Goal: Task Accomplishment & Management: Use online tool/utility

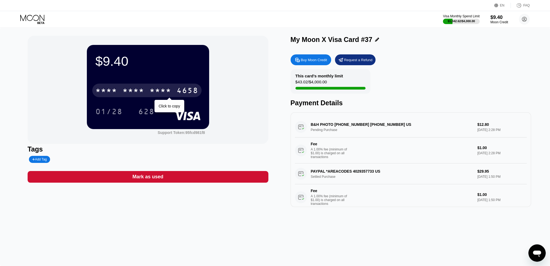
click at [127, 91] on div "* * * *" at bounding box center [133, 91] width 22 height 9
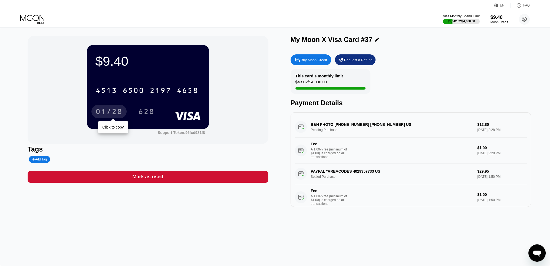
click at [104, 113] on div "01/28" at bounding box center [108, 112] width 27 height 9
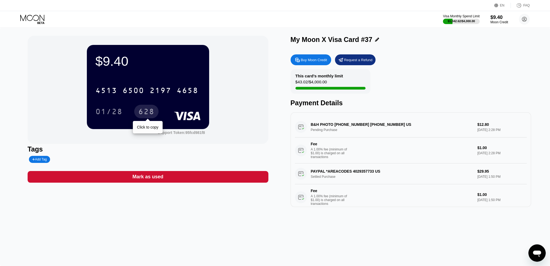
drag, startPoint x: 145, startPoint y: 110, endPoint x: 248, endPoint y: 67, distance: 112.0
click at [145, 111] on div "628" at bounding box center [146, 112] width 16 height 9
click at [300, 58] on icon at bounding box center [297, 60] width 6 height 6
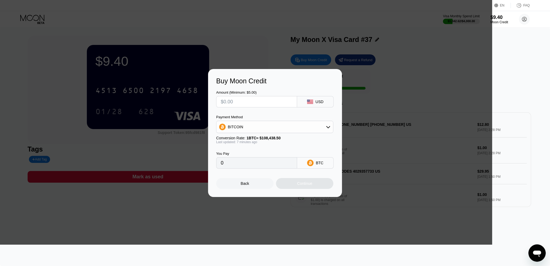
click at [283, 130] on div "BITCOIN" at bounding box center [274, 126] width 117 height 11
click at [258, 151] on div "USDT on TRON" at bounding box center [275, 153] width 114 height 11
type input "0.00"
click at [247, 102] on input "text" at bounding box center [257, 101] width 72 height 11
type input "$1"
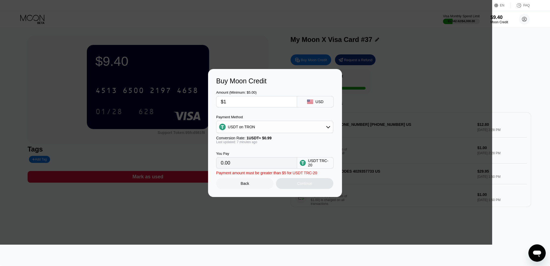
type input "1.01"
type input "$15"
type input "15.15"
type input "$15"
click at [292, 187] on div "Continue" at bounding box center [304, 183] width 57 height 11
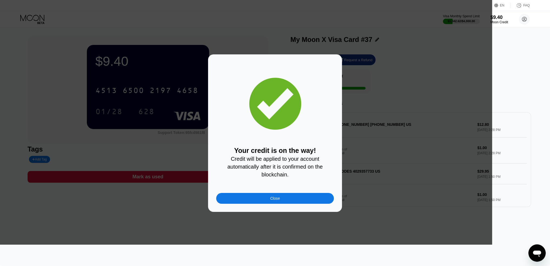
click at [270, 194] on div "Your credit is on the way! Credit will be applied to your account automatically…" at bounding box center [275, 132] width 118 height 141
click at [271, 198] on div "Close" at bounding box center [275, 198] width 10 height 4
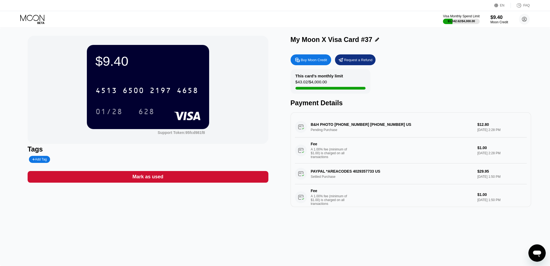
click at [27, 15] on icon at bounding box center [32, 19] width 25 height 9
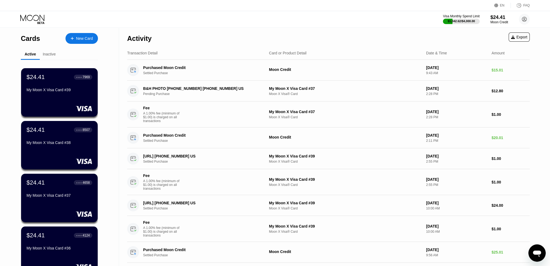
click at [73, 80] on div "$24.41 ● ● ● ● 7969" at bounding box center [59, 77] width 66 height 7
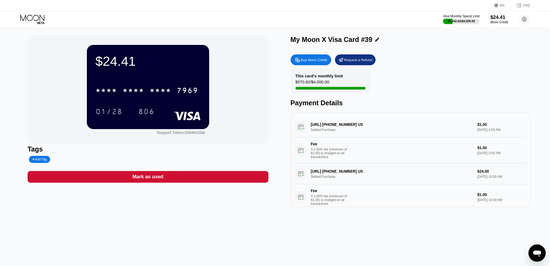
click at [38, 18] on icon at bounding box center [32, 19] width 25 height 9
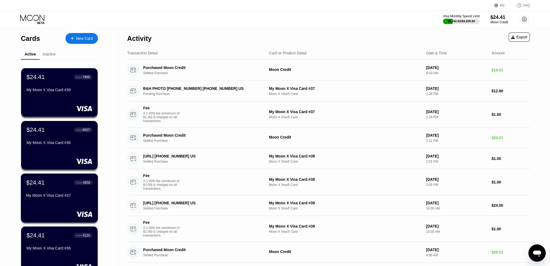
click at [50, 196] on div "My Moon X Visa Card #37" at bounding box center [59, 195] width 66 height 4
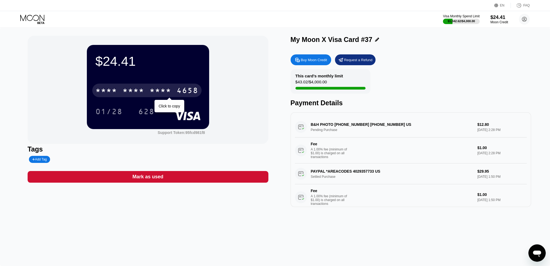
click at [163, 87] on div "* * * * * * * * * * * * 4658" at bounding box center [146, 91] width 109 height 14
